Goal: Task Accomplishment & Management: Complete application form

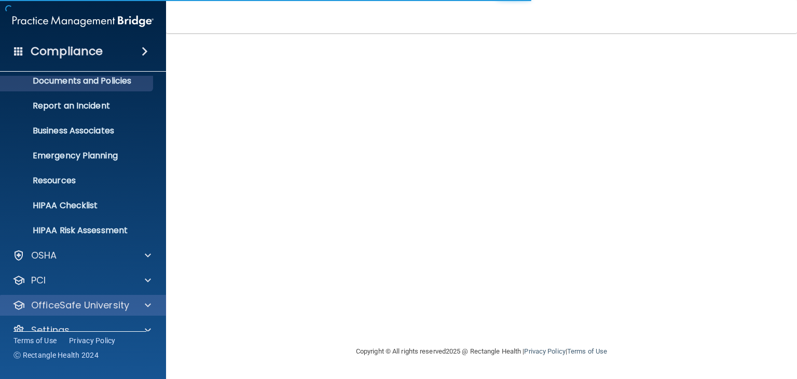
scroll to position [52, 0]
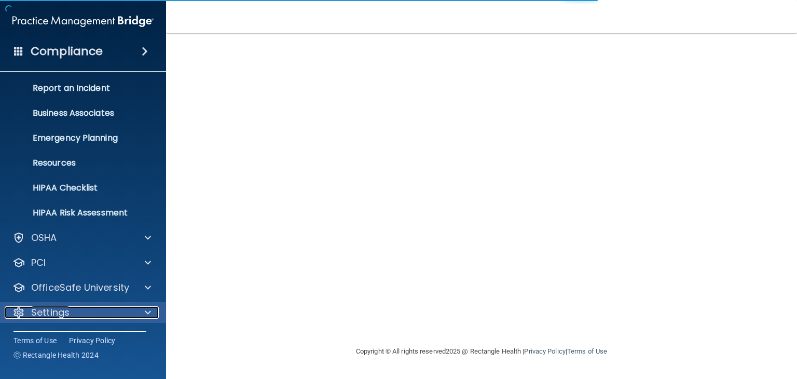
click at [100, 308] on div "Settings" at bounding box center [69, 312] width 129 height 12
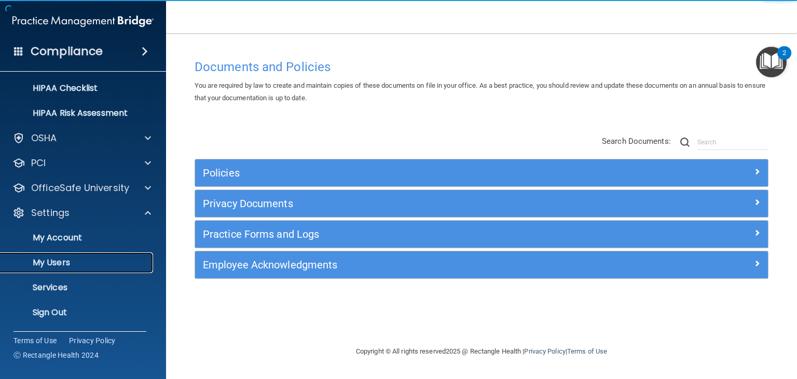
click at [54, 258] on p "My Users" at bounding box center [78, 262] width 142 height 10
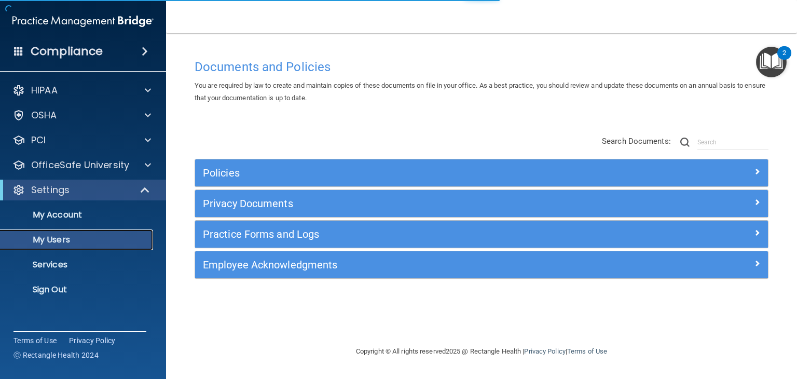
select select "20"
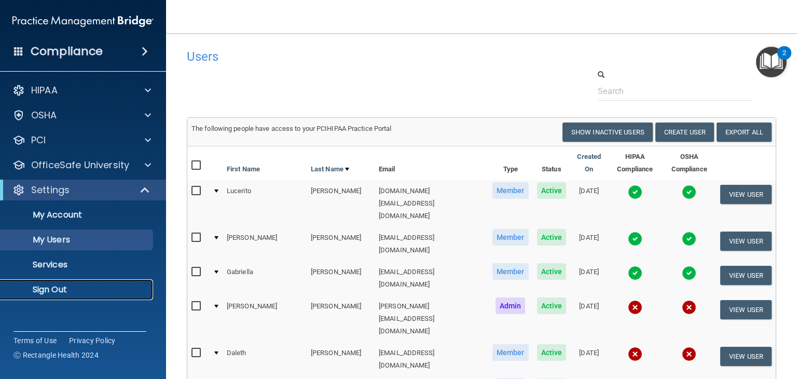
click at [64, 293] on p "Sign Out" at bounding box center [78, 289] width 142 height 10
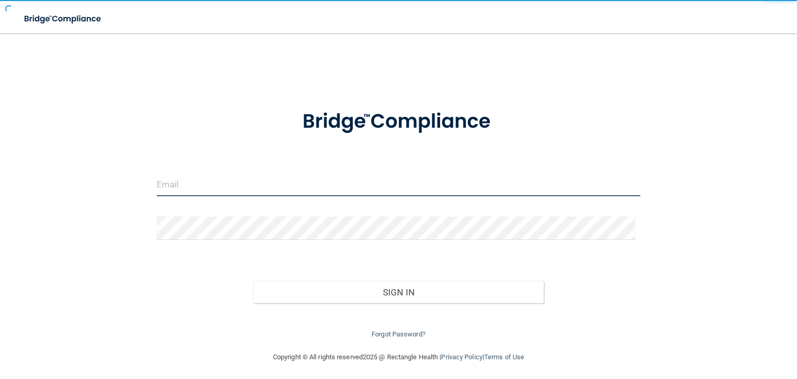
click at [250, 186] on input "email" at bounding box center [399, 184] width 484 height 23
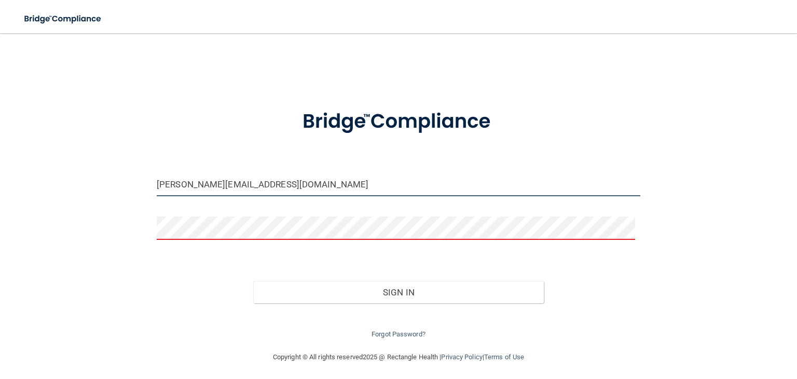
drag, startPoint x: 274, startPoint y: 185, endPoint x: 189, endPoint y: 183, distance: 84.6
click at [189, 183] on input "[PERSON_NAME][EMAIL_ADDRESS][DOMAIN_NAME]" at bounding box center [399, 184] width 484 height 23
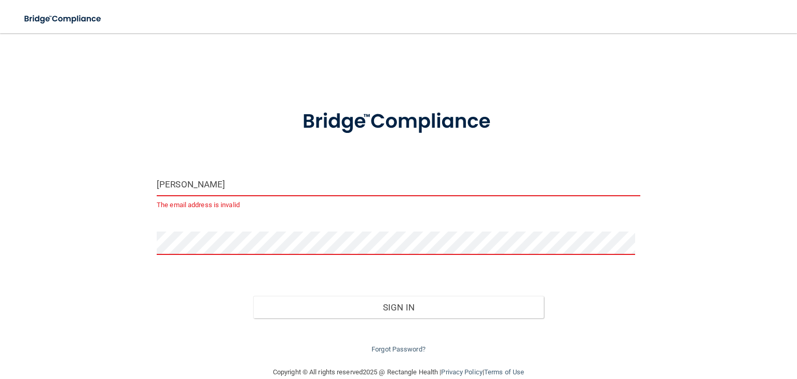
type input "[EMAIL_ADDRESS][DOMAIN_NAME]"
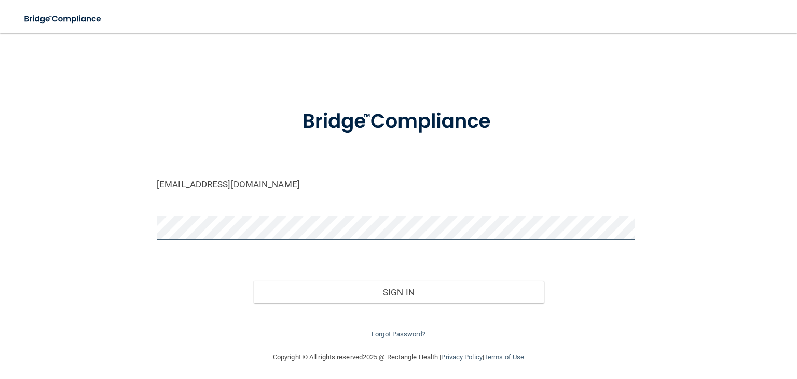
click at [253, 281] on button "Sign In" at bounding box center [398, 292] width 290 height 23
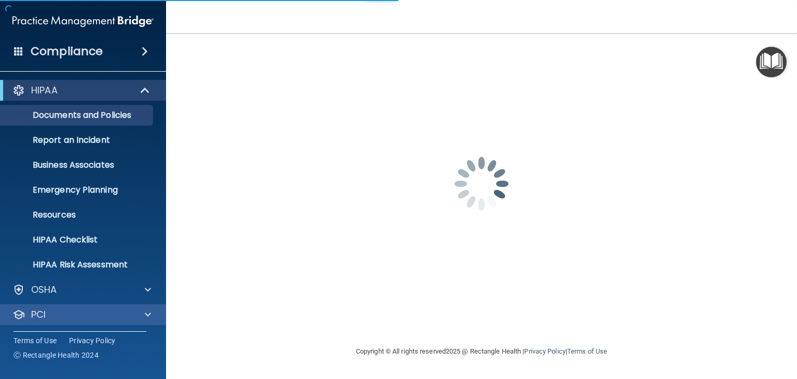
scroll to position [52, 0]
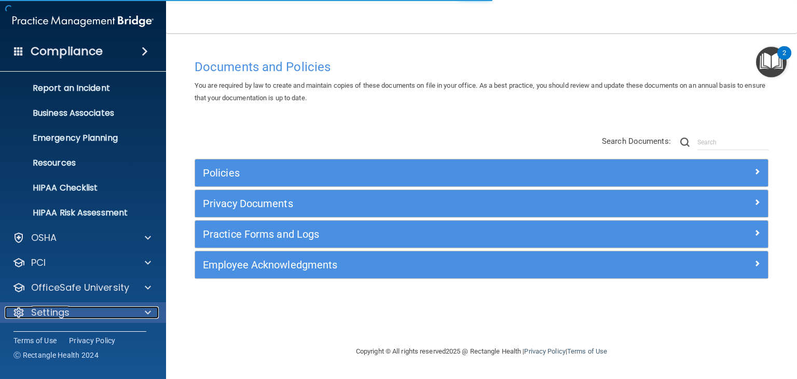
click at [77, 308] on div "Settings" at bounding box center [69, 312] width 129 height 12
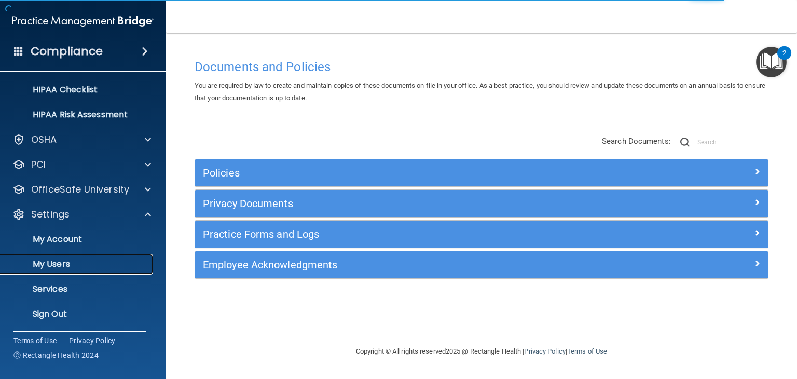
click at [72, 266] on p "My Users" at bounding box center [78, 264] width 142 height 10
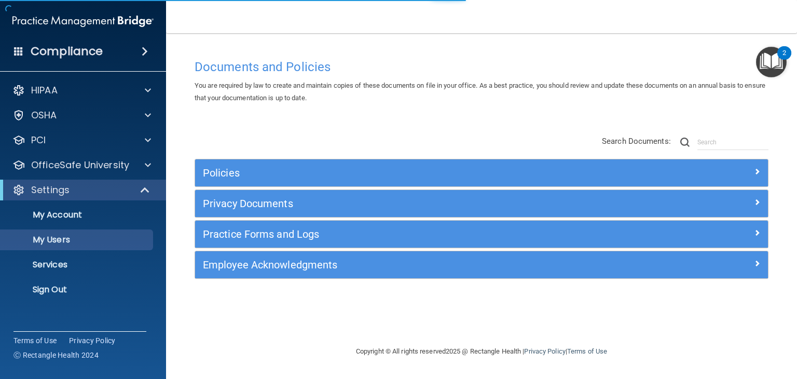
select select "20"
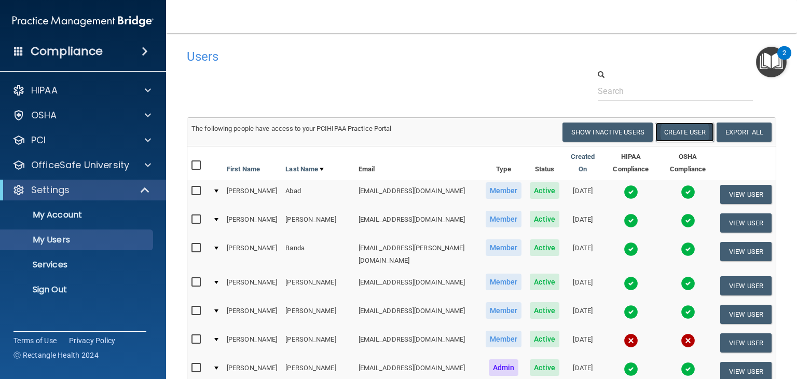
click at [659, 132] on button "Create User" at bounding box center [685, 131] width 59 height 19
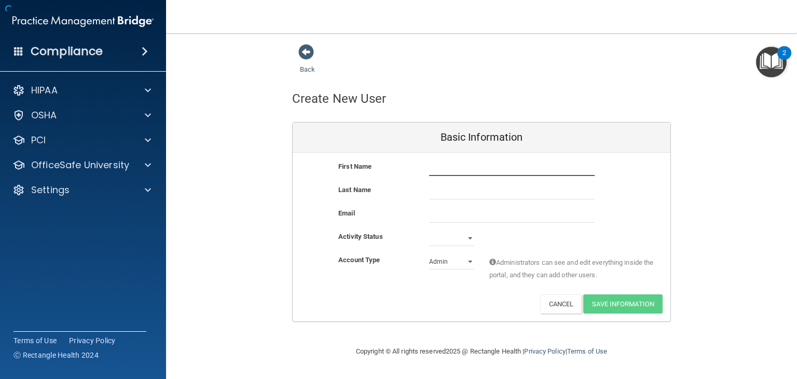
click at [435, 162] on input "text" at bounding box center [512, 168] width 166 height 16
type input "Eva"
type input "[PERSON_NAME]"
paste input "[EMAIL_ADDRESS][DOMAIN_NAME]"
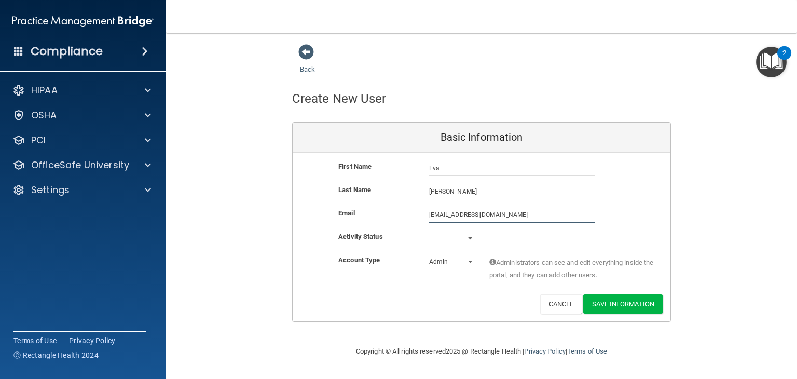
type input "[EMAIL_ADDRESS][DOMAIN_NAME]"
click at [443, 241] on select "Active Inactive" at bounding box center [451, 238] width 45 height 16
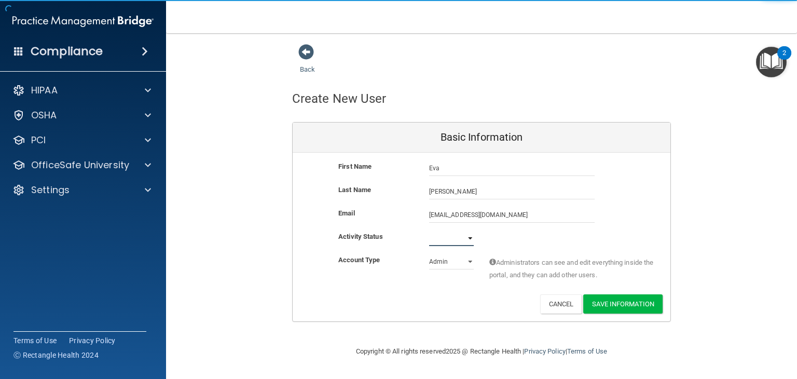
select select "active"
click at [429, 230] on select "Active Inactive" at bounding box center [451, 238] width 45 height 16
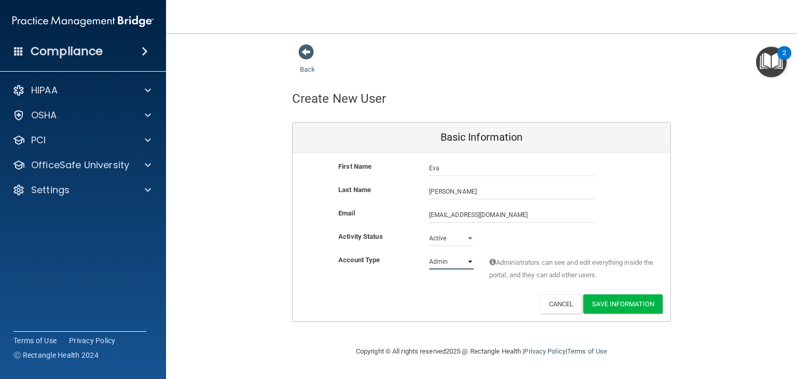
click at [448, 265] on select "Admin Member" at bounding box center [451, 262] width 45 height 16
select select "practice_member"
click at [429, 254] on select "Admin Member" at bounding box center [451, 262] width 45 height 16
click at [453, 289] on div "Account Type Practice Member Admin Member Financial Institution Business Associ…" at bounding box center [482, 274] width 378 height 40
click at [616, 301] on button "Save Information" at bounding box center [622, 303] width 79 height 19
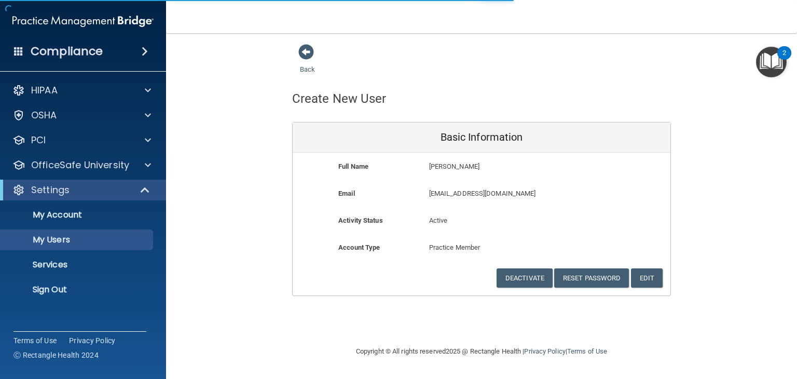
select select "20"
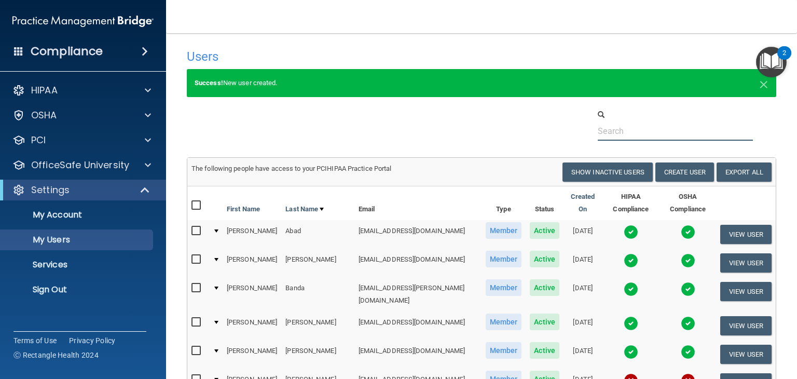
click at [621, 135] on input "text" at bounding box center [675, 130] width 155 height 19
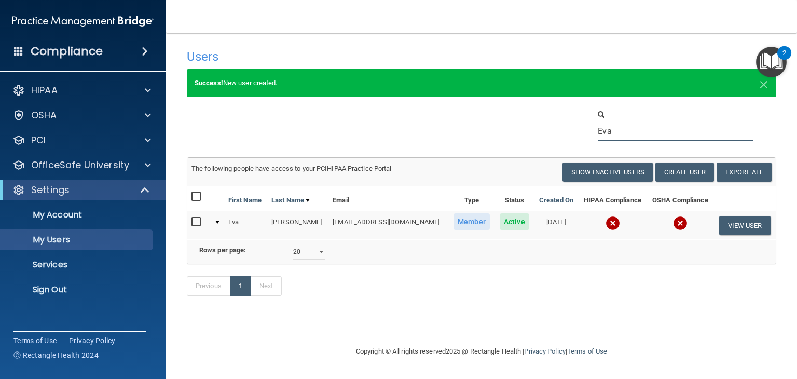
type input "Eva"
